Goal: Task Accomplishment & Management: Manage account settings

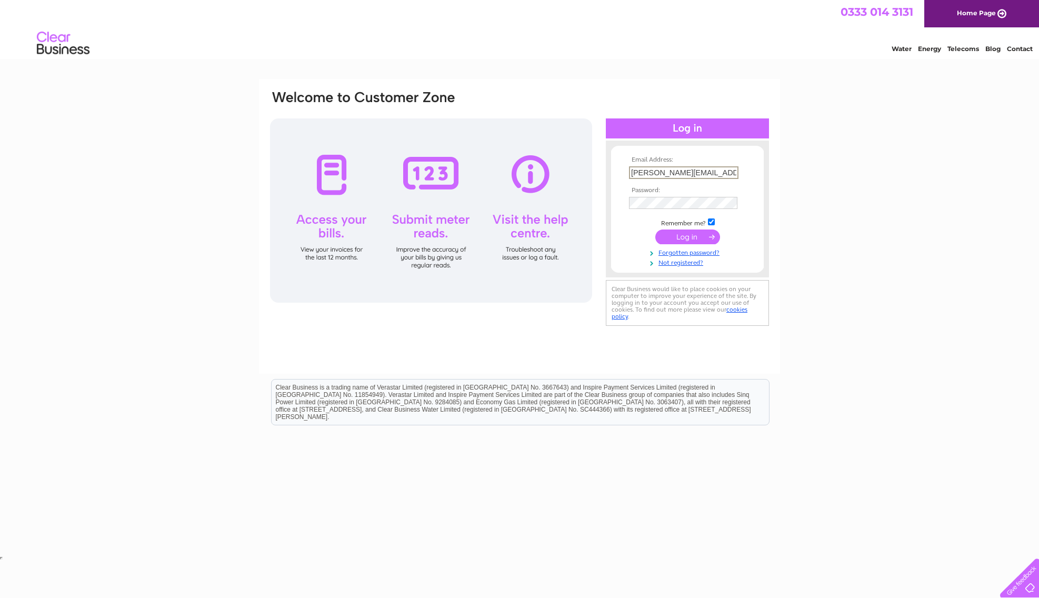
type input "[PERSON_NAME][EMAIL_ADDRESS][PERSON_NAME][DOMAIN_NAME]"
click at [687, 236] on input "submit" at bounding box center [687, 237] width 65 height 15
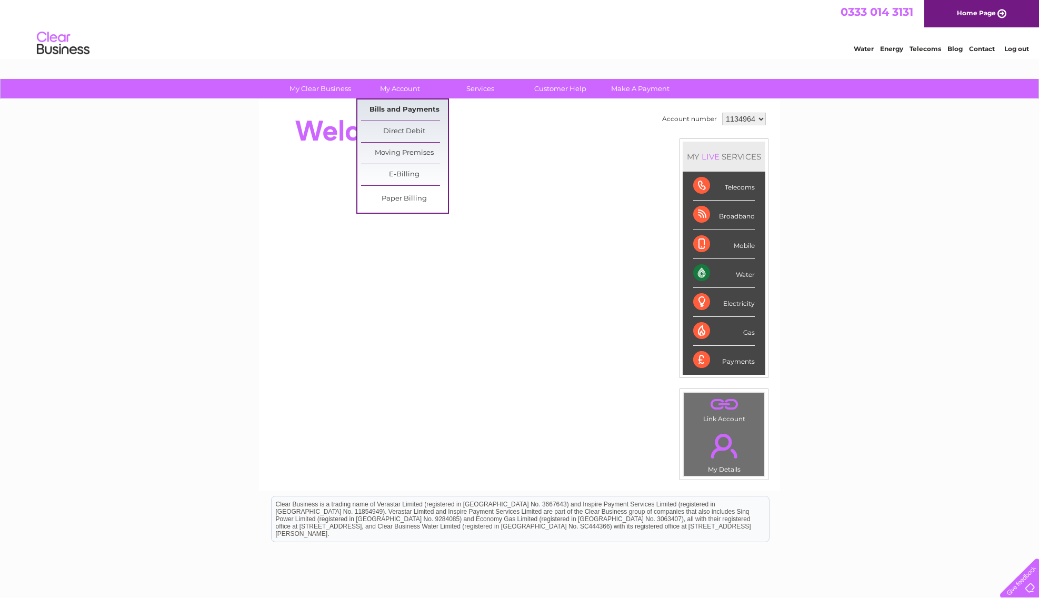
click at [403, 111] on link "Bills and Payments" at bounding box center [404, 109] width 87 height 21
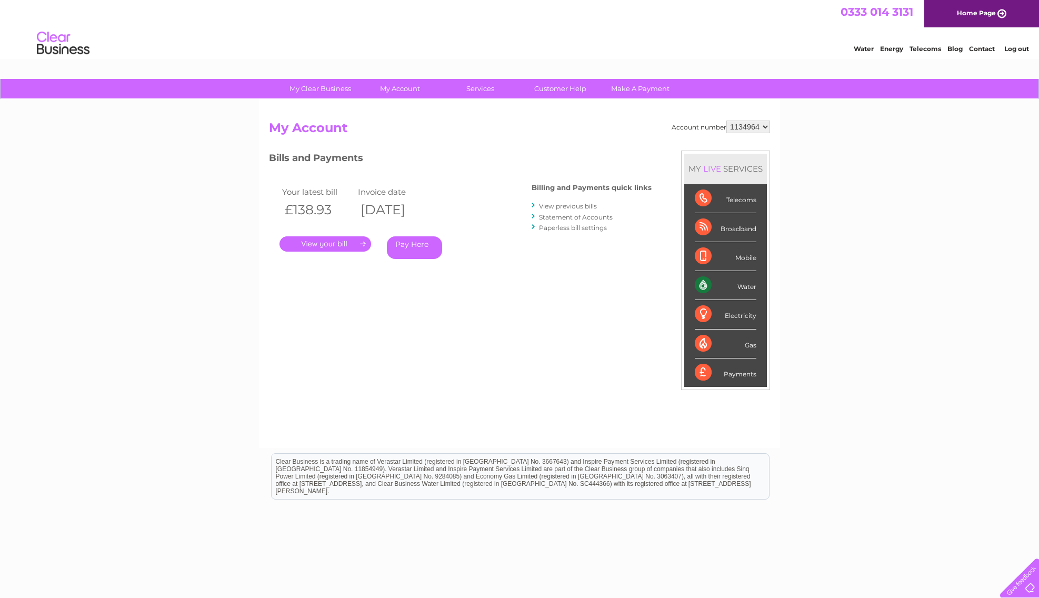
click at [323, 241] on link "." at bounding box center [326, 243] width 92 height 15
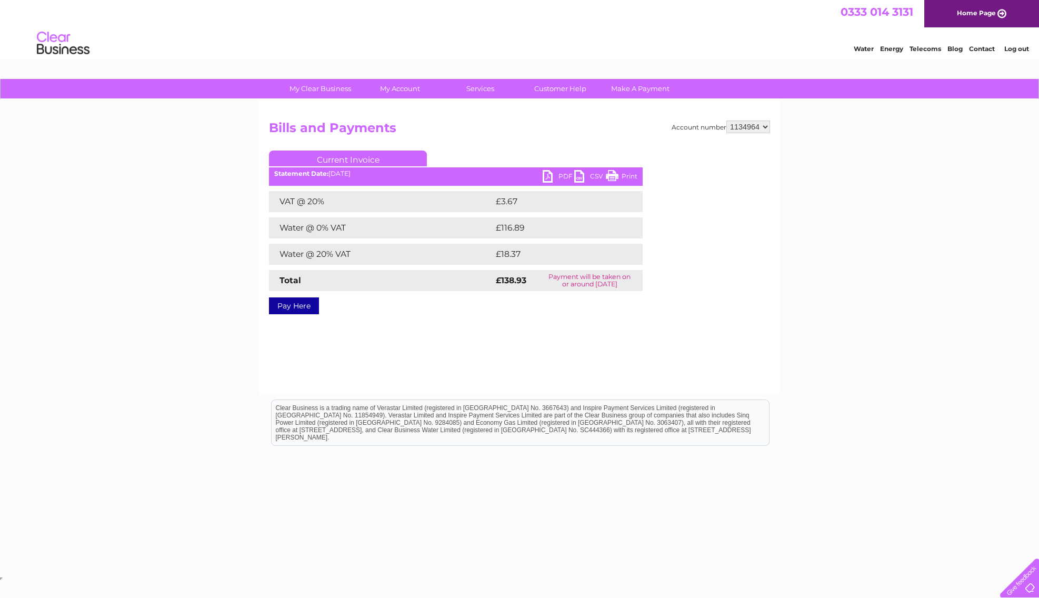
click at [550, 172] on link "PDF" at bounding box center [559, 177] width 32 height 15
